Goal: Find specific page/section: Find specific page/section

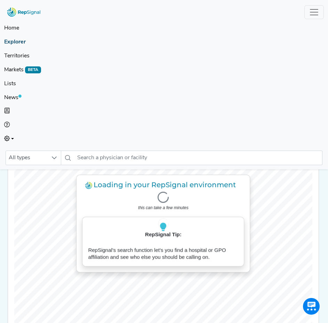
click at [22, 42] on link "Explorer" at bounding box center [163, 42] width 319 height 14
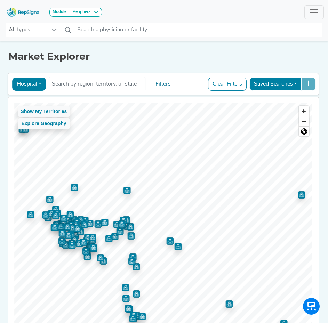
click at [39, 82] on button "Hospital" at bounding box center [29, 84] width 34 height 13
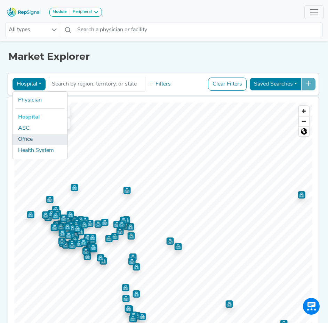
click at [28, 139] on link "Office" at bounding box center [40, 139] width 55 height 11
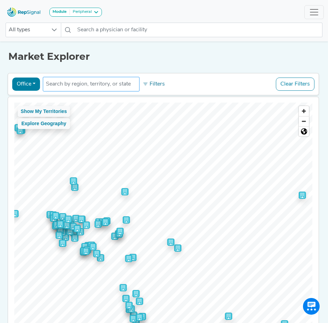
click at [51, 85] on input "text" at bounding box center [91, 84] width 90 height 8
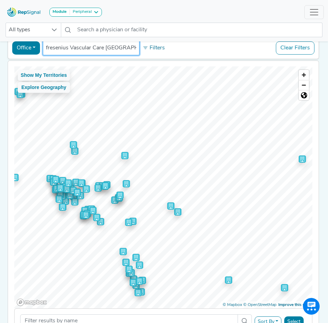
scroll to position [70, 0]
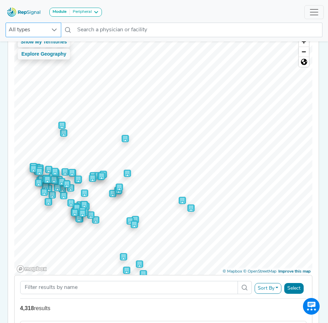
type input "fresenius Vascular Care [GEOGRAPHIC_DATA]"
click at [56, 30] on icon at bounding box center [54, 29] width 5 height 3
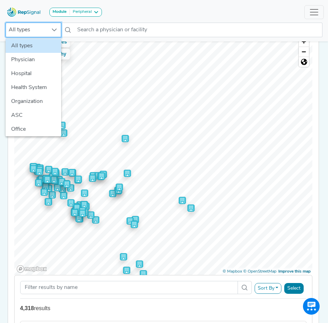
scroll to position [70, 5]
click at [18, 130] on li "Office" at bounding box center [34, 129] width 56 height 14
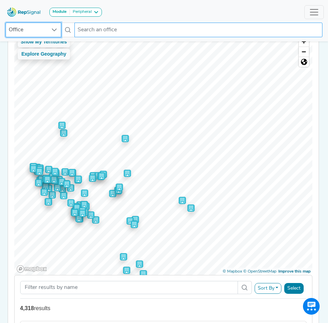
click at [89, 33] on input "text" at bounding box center [198, 30] width 248 height 15
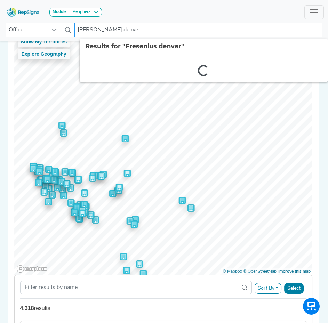
type input "Fresenius denver"
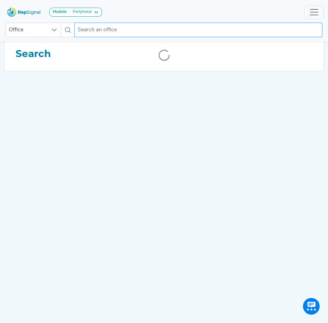
scroll to position [0, 5]
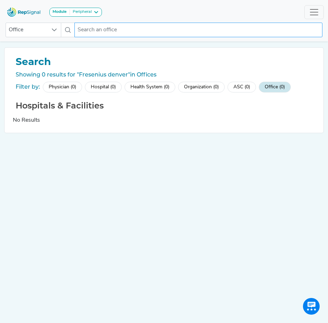
click at [79, 28] on input "text" at bounding box center [198, 30] width 248 height 15
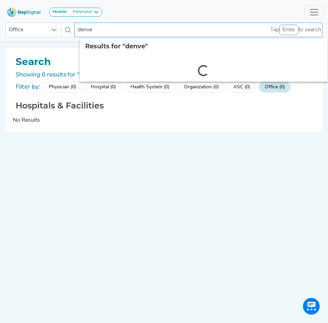
type input "[GEOGRAPHIC_DATA]"
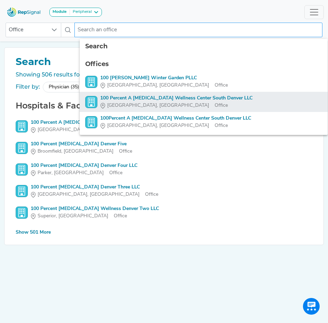
scroll to position [34, 5]
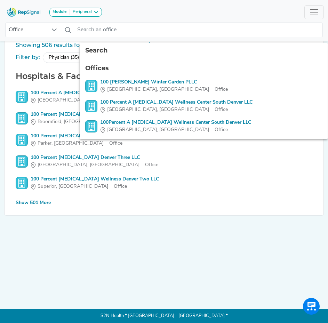
click at [38, 199] on div "Show 501 More" at bounding box center [33, 202] width 35 height 7
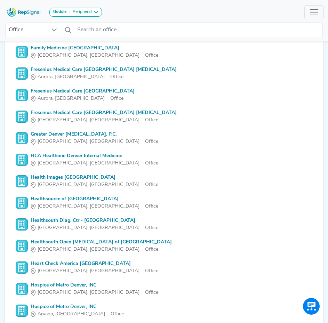
scroll to position [6813, 5]
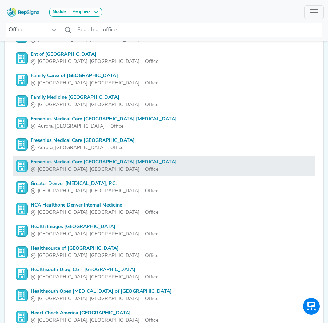
click at [87, 163] on div "Fresenius Medical Care [GEOGRAPHIC_DATA] [MEDICAL_DATA]" at bounding box center [104, 161] width 146 height 7
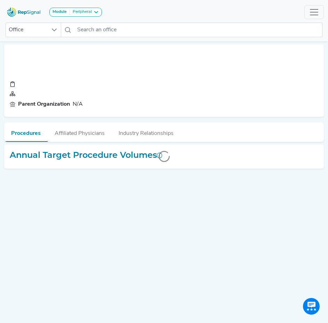
scroll to position [0, 5]
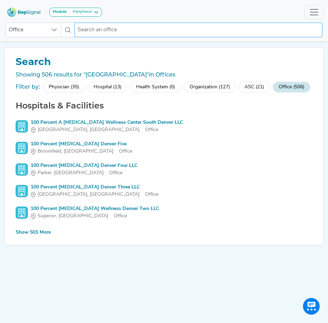
click at [84, 31] on input "text" at bounding box center [198, 30] width 248 height 15
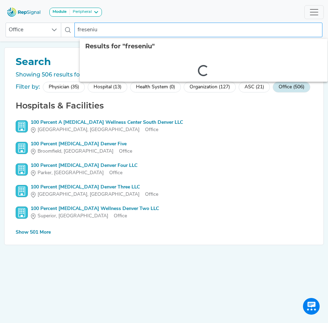
type input "fresenius"
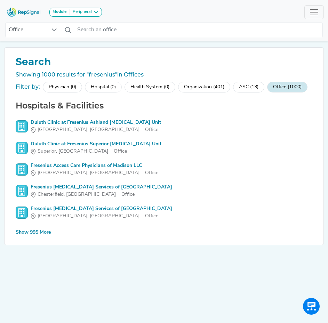
click at [38, 232] on div "Show 995 More" at bounding box center [33, 232] width 35 height 7
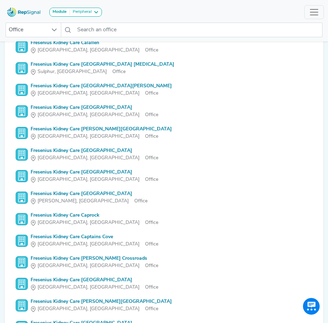
scroll to position [1912, 5]
